Goal: Transaction & Acquisition: Purchase product/service

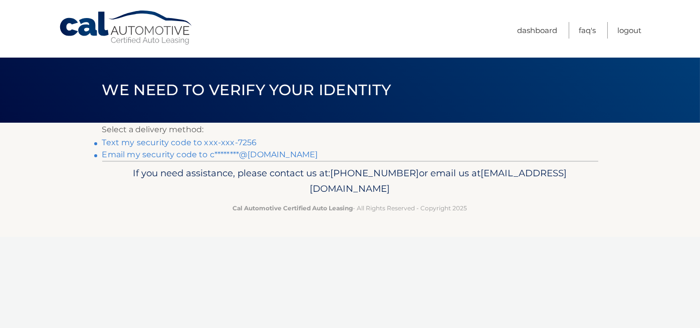
click at [172, 138] on link "Text my security code to xxx-xxx-7256" at bounding box center [179, 143] width 155 height 10
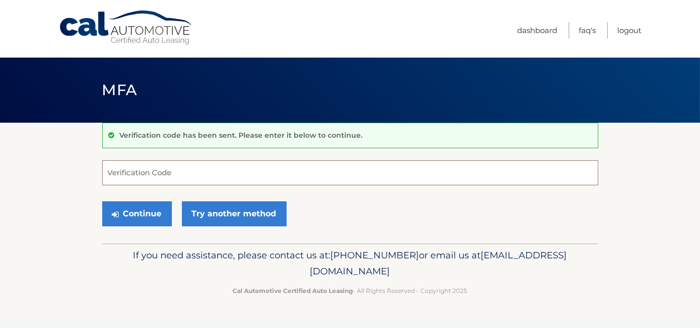
click at [156, 168] on input "Verification Code" at bounding box center [350, 172] width 496 height 25
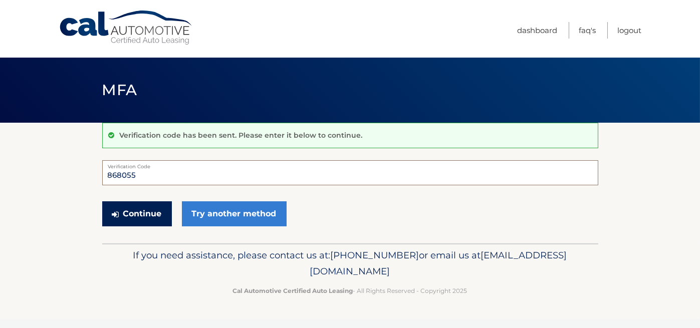
type input "868055"
click at [148, 215] on button "Continue" at bounding box center [137, 213] width 70 height 25
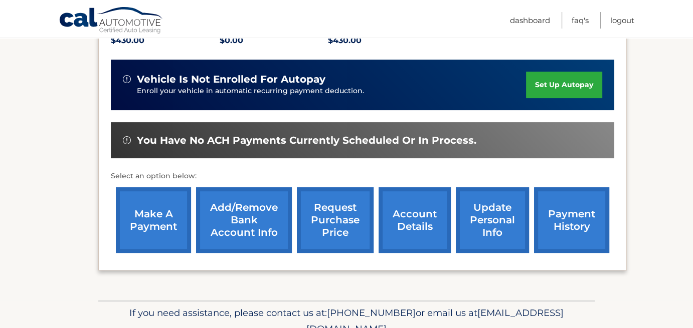
scroll to position [235, 0]
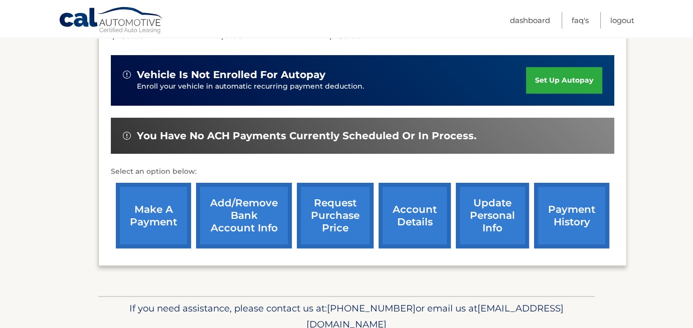
click at [150, 226] on link "make a payment" at bounding box center [153, 216] width 75 height 66
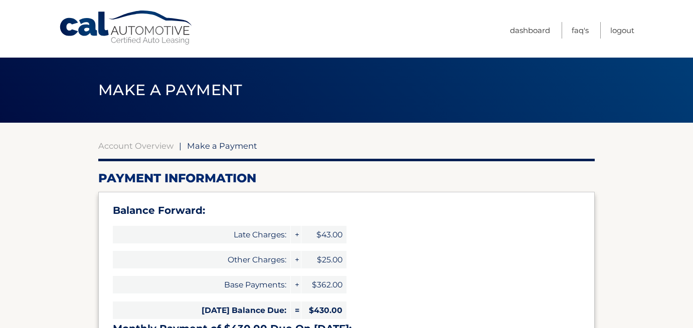
select select "ZGRlMzYyZjEtZTQ4Mi00OGU2LTljZmUtZGI3YzQ4NjkyY2U0"
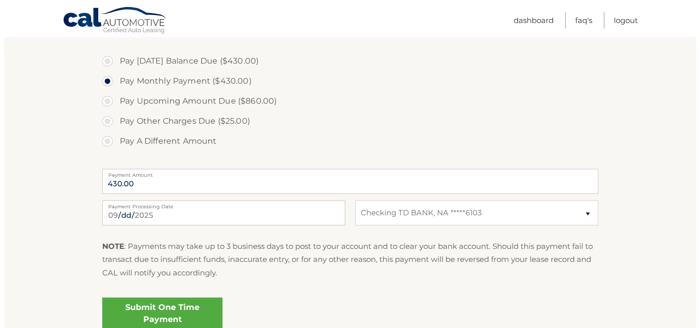
scroll to position [441, 0]
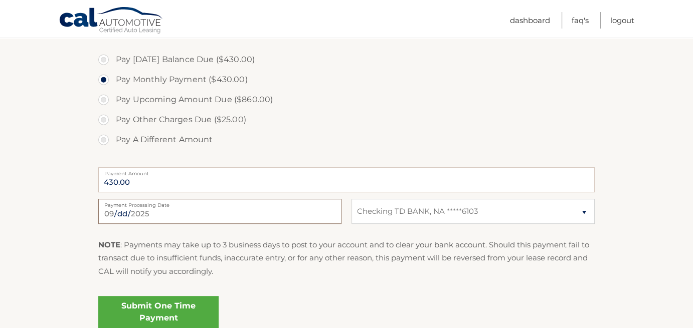
click at [305, 215] on input "2025-09-10" at bounding box center [219, 211] width 243 height 25
type input "2025-09-12"
click at [177, 306] on link "Submit One Time Payment" at bounding box center [158, 312] width 120 height 32
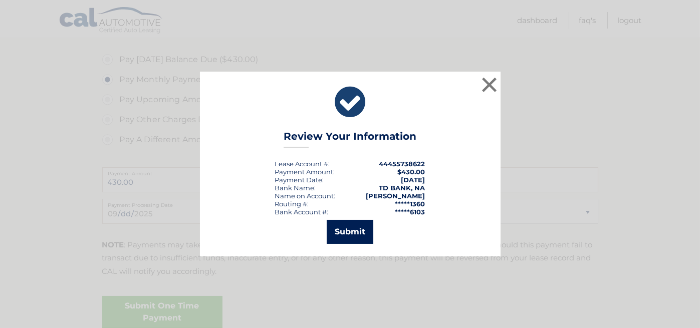
click at [359, 238] on button "Submit" at bounding box center [350, 232] width 47 height 24
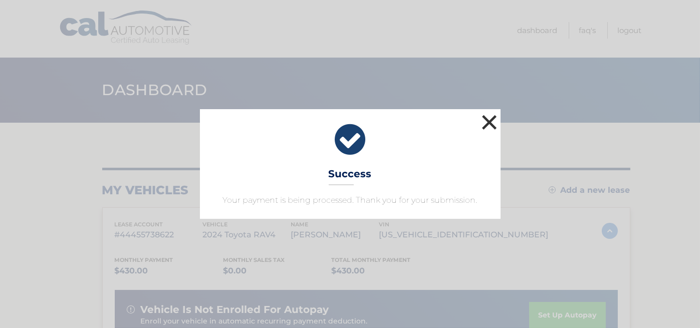
click at [490, 117] on button "×" at bounding box center [490, 122] width 20 height 20
